Goal: Task Accomplishment & Management: Complete application form

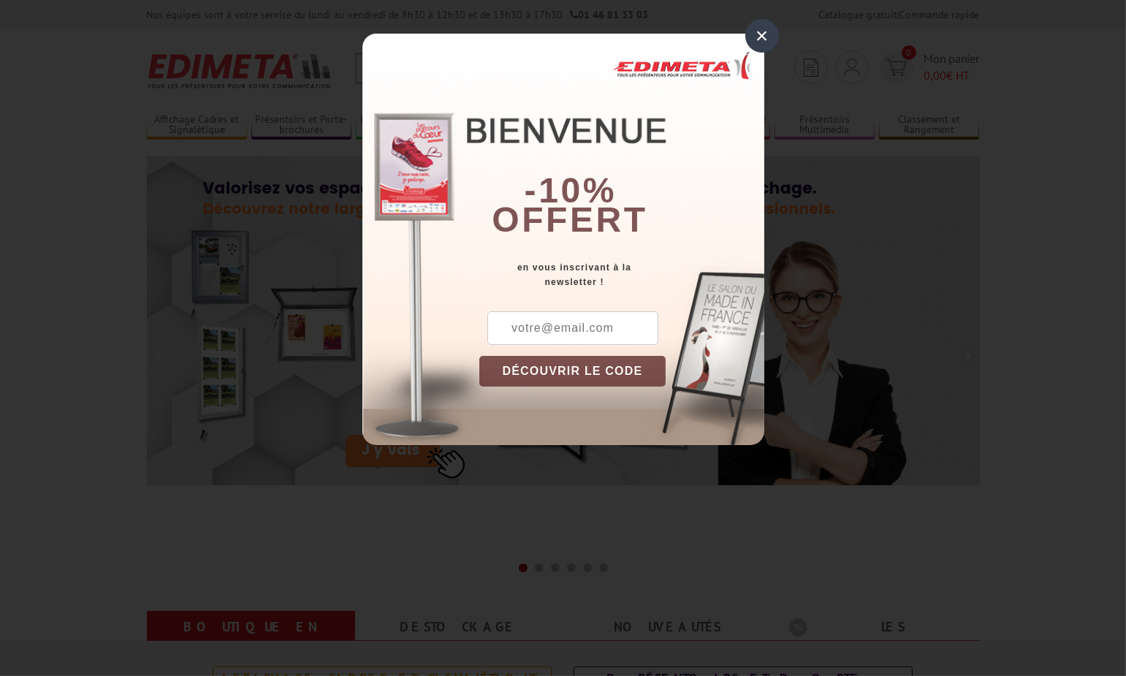
click at [765, 41] on div "×" at bounding box center [762, 36] width 34 height 34
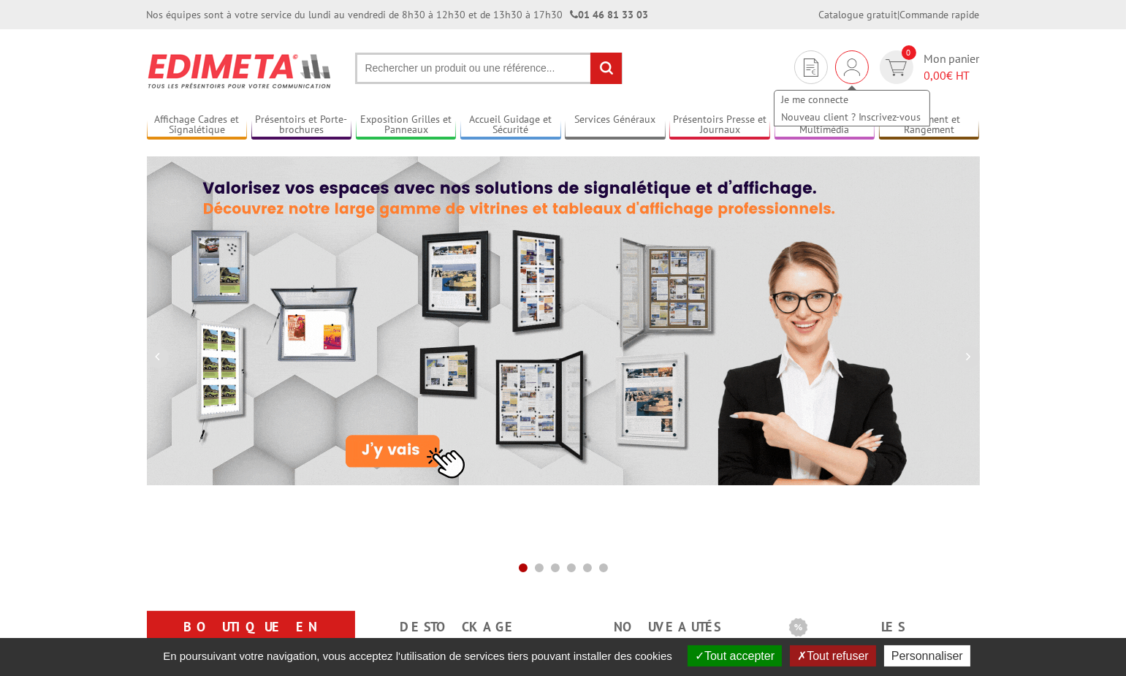
click at [855, 75] on div "Je me connecte Nouveau client ? Inscrivez-vous" at bounding box center [852, 101] width 158 height 52
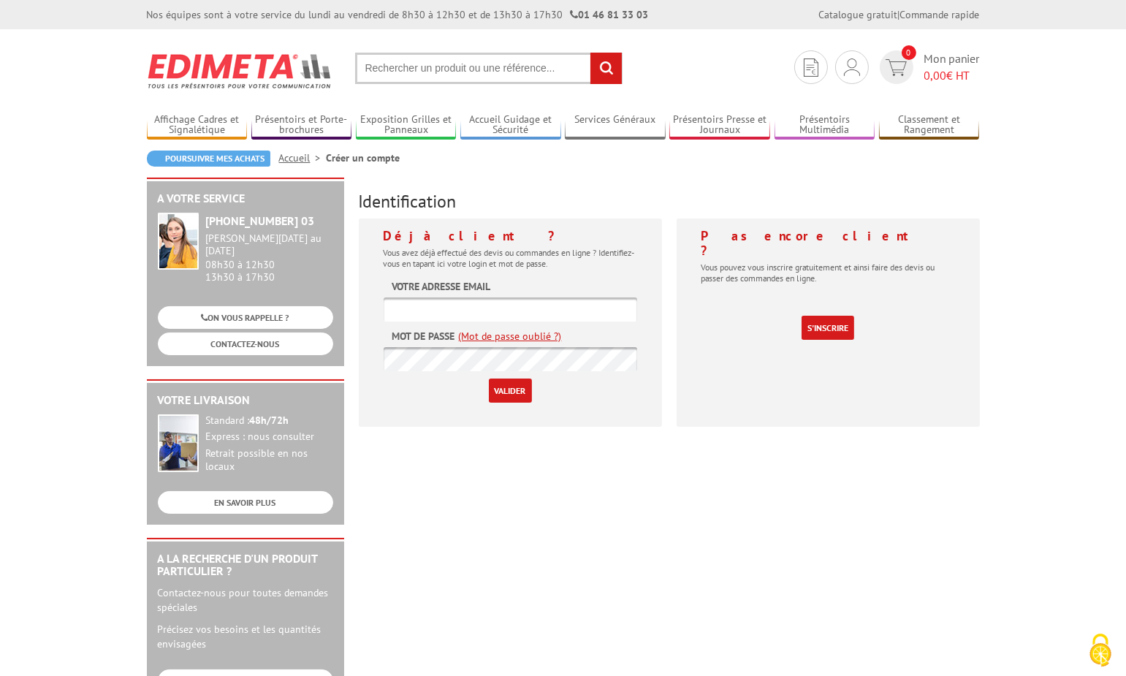
click at [522, 310] on input "text" at bounding box center [511, 309] width 254 height 24
type input "[EMAIL_ADDRESS][DOMAIN_NAME]"
click at [506, 387] on input "Valider" at bounding box center [510, 391] width 43 height 24
click at [457, 312] on input "text" at bounding box center [511, 309] width 254 height 24
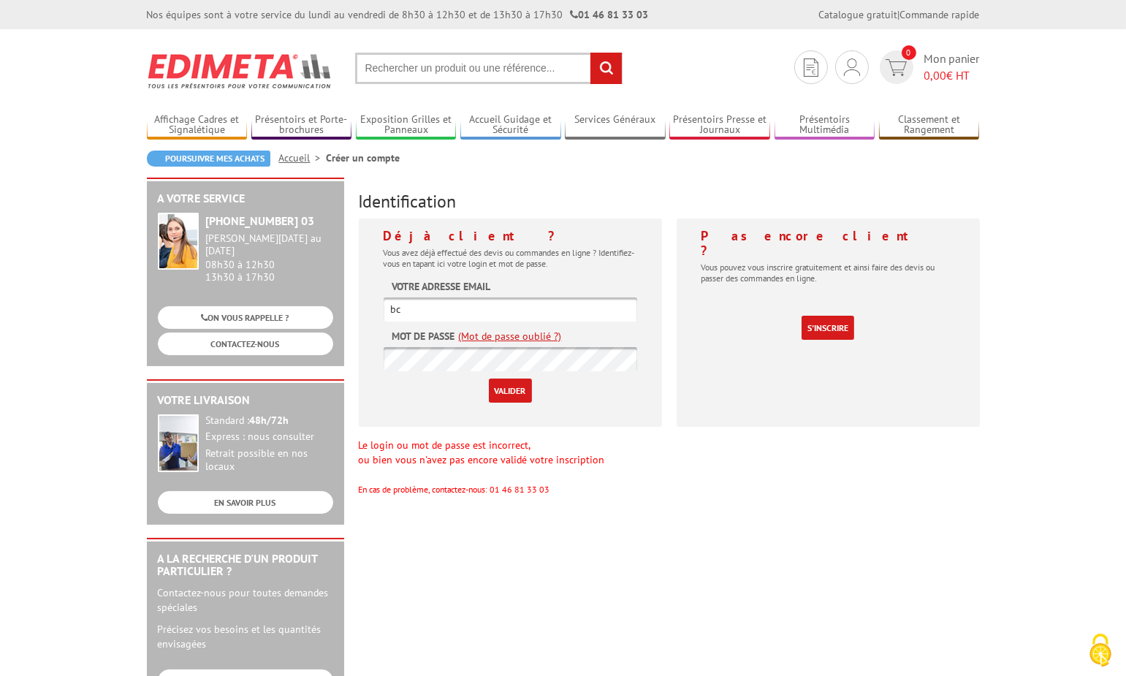
type input "[EMAIL_ADDRESS][DOMAIN_NAME]"
click at [501, 396] on input "Valider" at bounding box center [510, 391] width 43 height 24
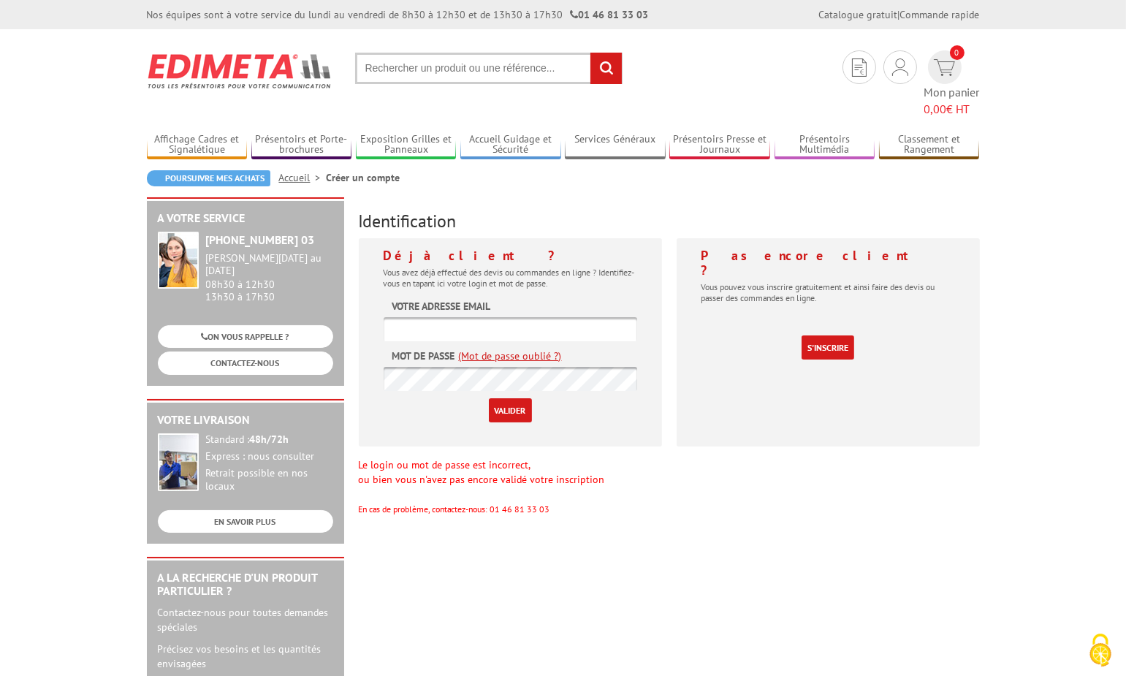
click at [507, 349] on link "(Mot de passe oublié ?)" at bounding box center [510, 356] width 103 height 15
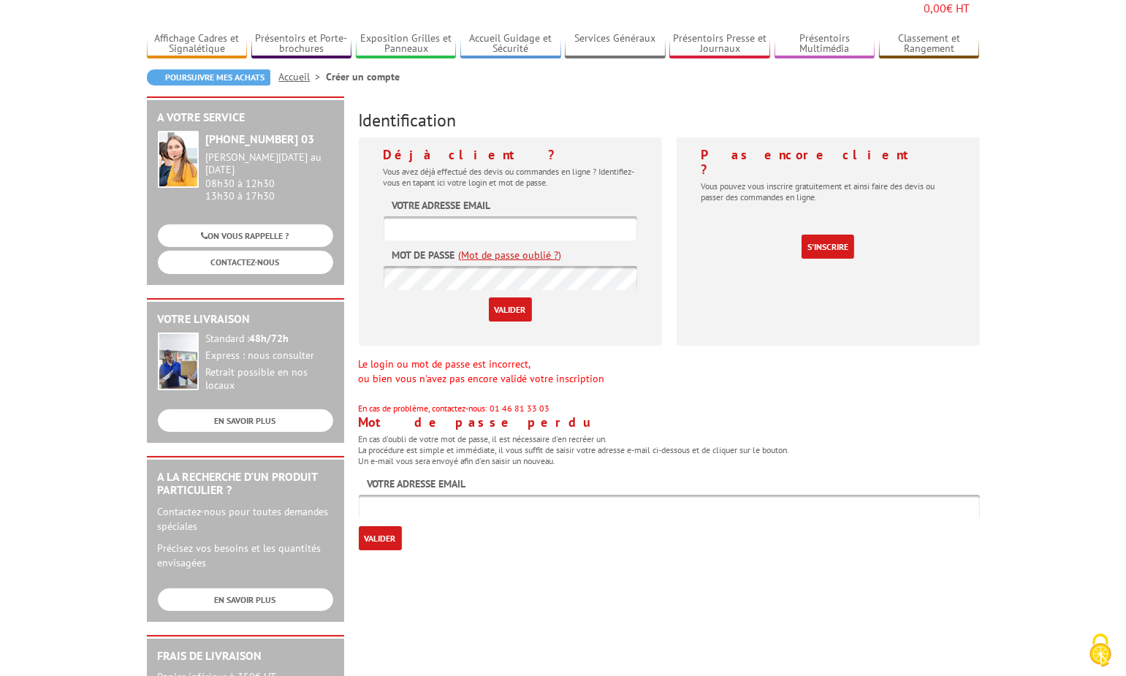
scroll to position [102, 0]
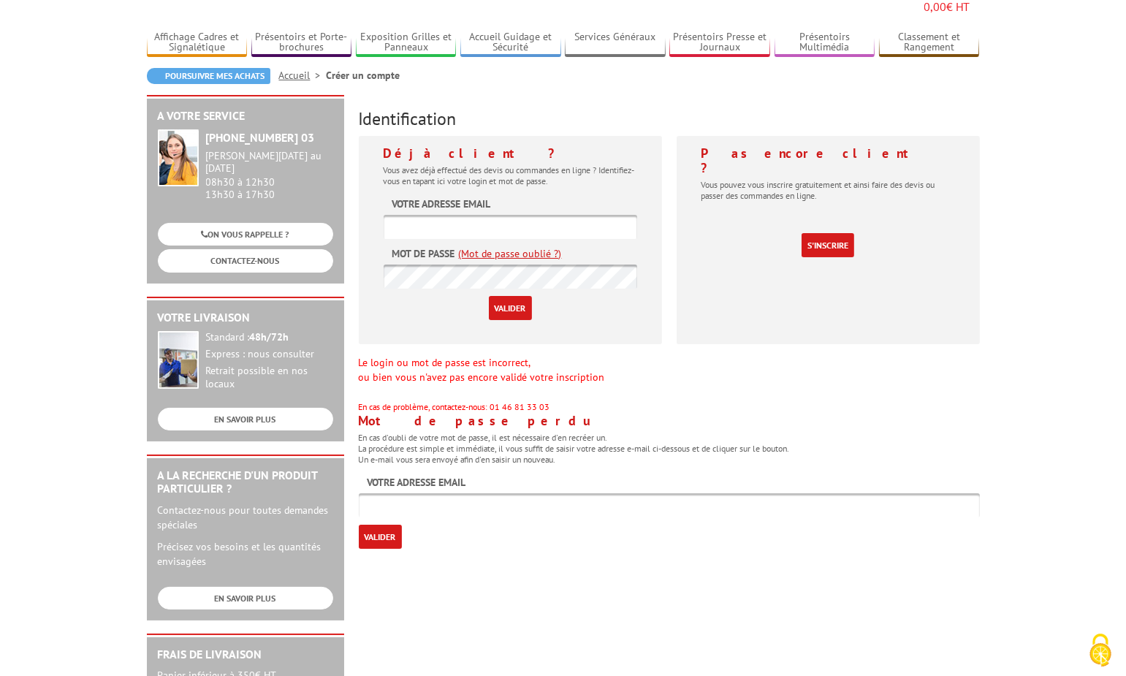
click at [522, 493] on input "text" at bounding box center [669, 505] width 621 height 24
type input "bcgtaunac@gmail.com"
click at [390, 525] on input "Valider" at bounding box center [380, 537] width 43 height 24
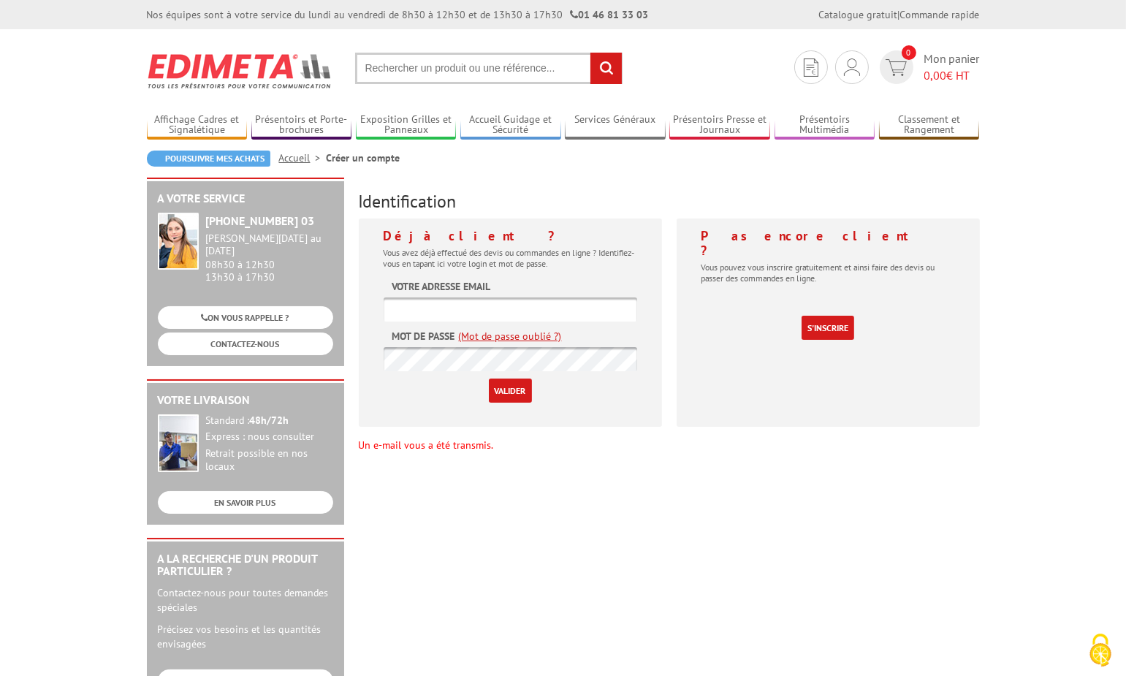
click at [465, 304] on input "text" at bounding box center [511, 309] width 254 height 24
type input "tarraud@outlook.fr"
click at [491, 394] on input "Valider" at bounding box center [510, 391] width 43 height 24
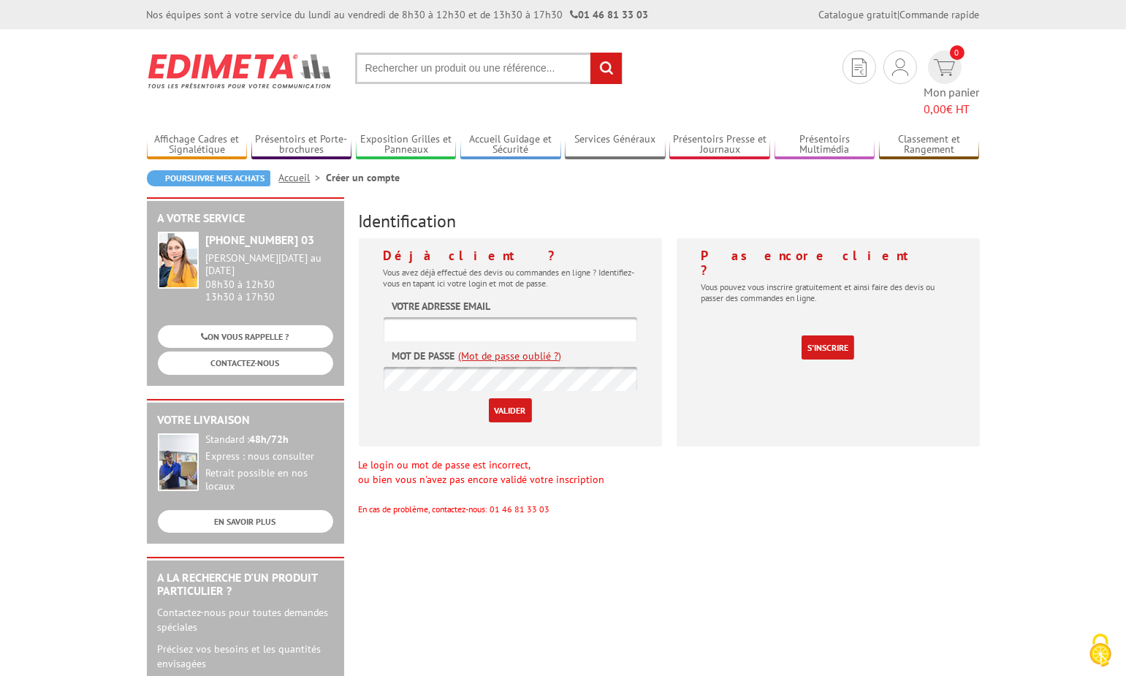
click at [420, 317] on input "text" at bounding box center [511, 329] width 254 height 24
type input "tarraud@outlook.fr"
click at [498, 398] on input "Valider" at bounding box center [510, 410] width 43 height 24
